Goal: Find contact information: Find contact information

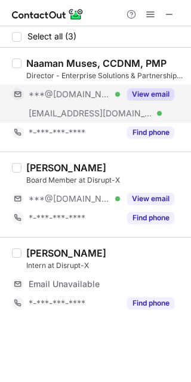
click at [150, 96] on button "View email" at bounding box center [150, 94] width 47 height 12
click at [42, 63] on div "Naaman Muses, CCDNM, PMP" at bounding box center [96, 63] width 140 height 12
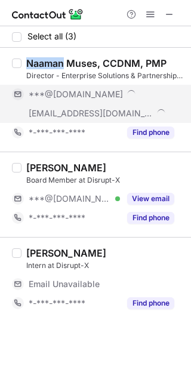
copy div "Naaman"
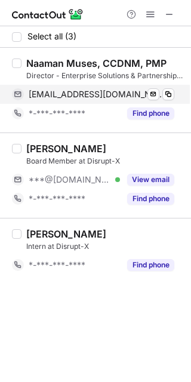
click at [97, 97] on span "museswess@gmail.com" at bounding box center [97, 94] width 137 height 11
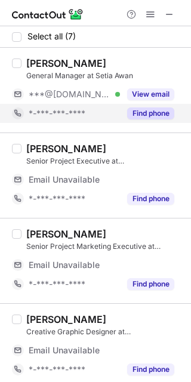
click at [159, 116] on button "Find phone" at bounding box center [150, 114] width 47 height 12
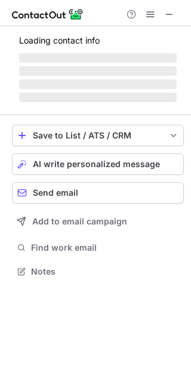
scroll to position [6, 6]
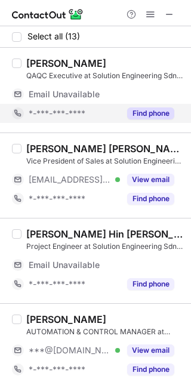
click at [135, 109] on button "Find phone" at bounding box center [150, 114] width 47 height 12
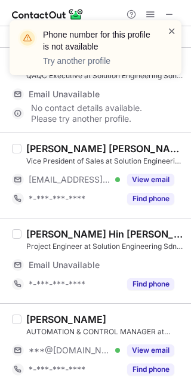
click at [173, 26] on span at bounding box center [172, 31] width 10 height 12
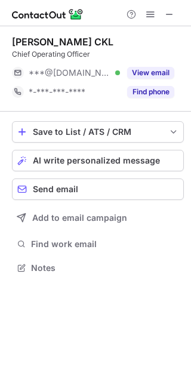
scroll to position [259, 191]
